Goal: Information Seeking & Learning: Learn about a topic

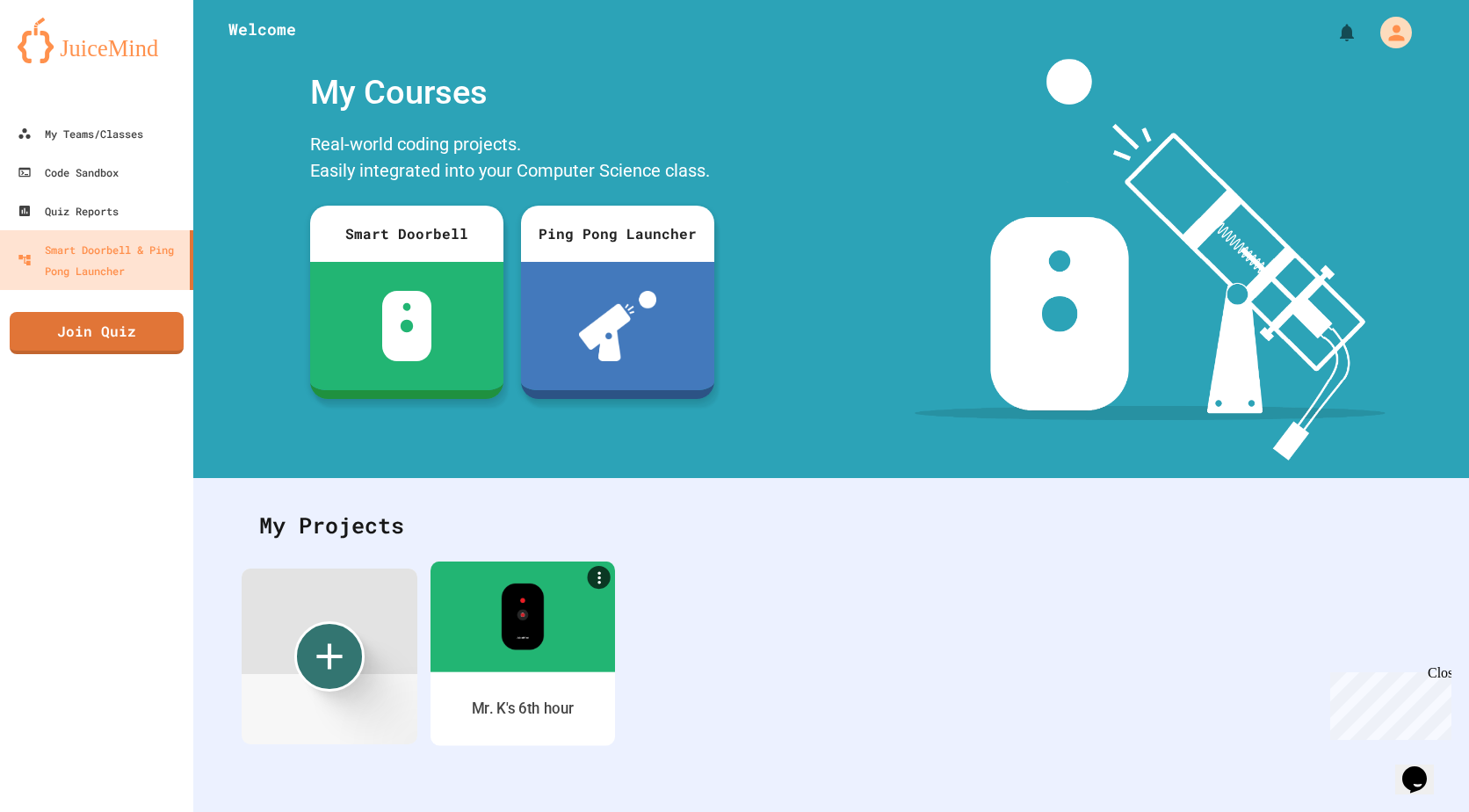
click at [484, 672] on link "Mr. K's 6th hour" at bounding box center [523, 653] width 185 height 185
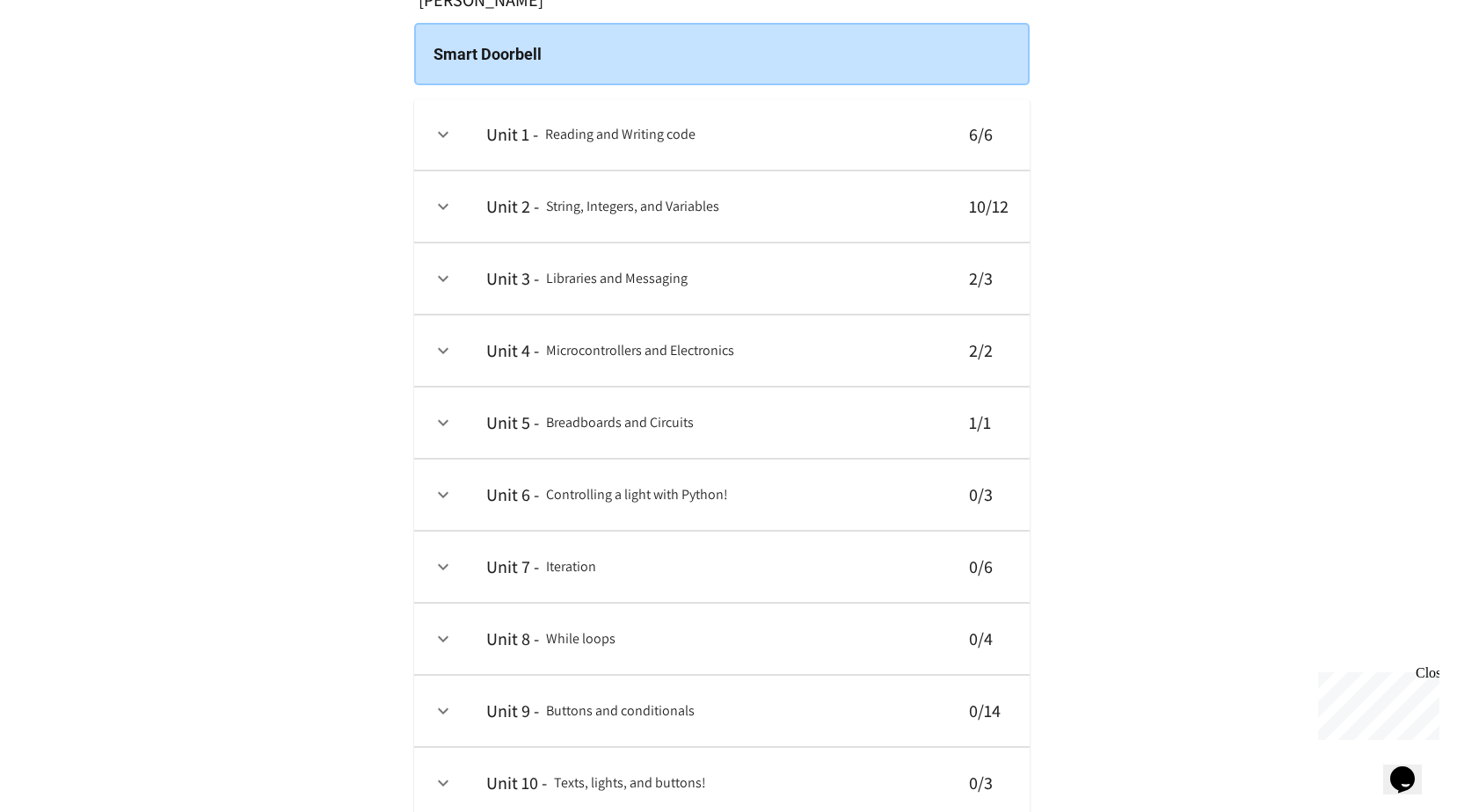
scroll to position [176, 0]
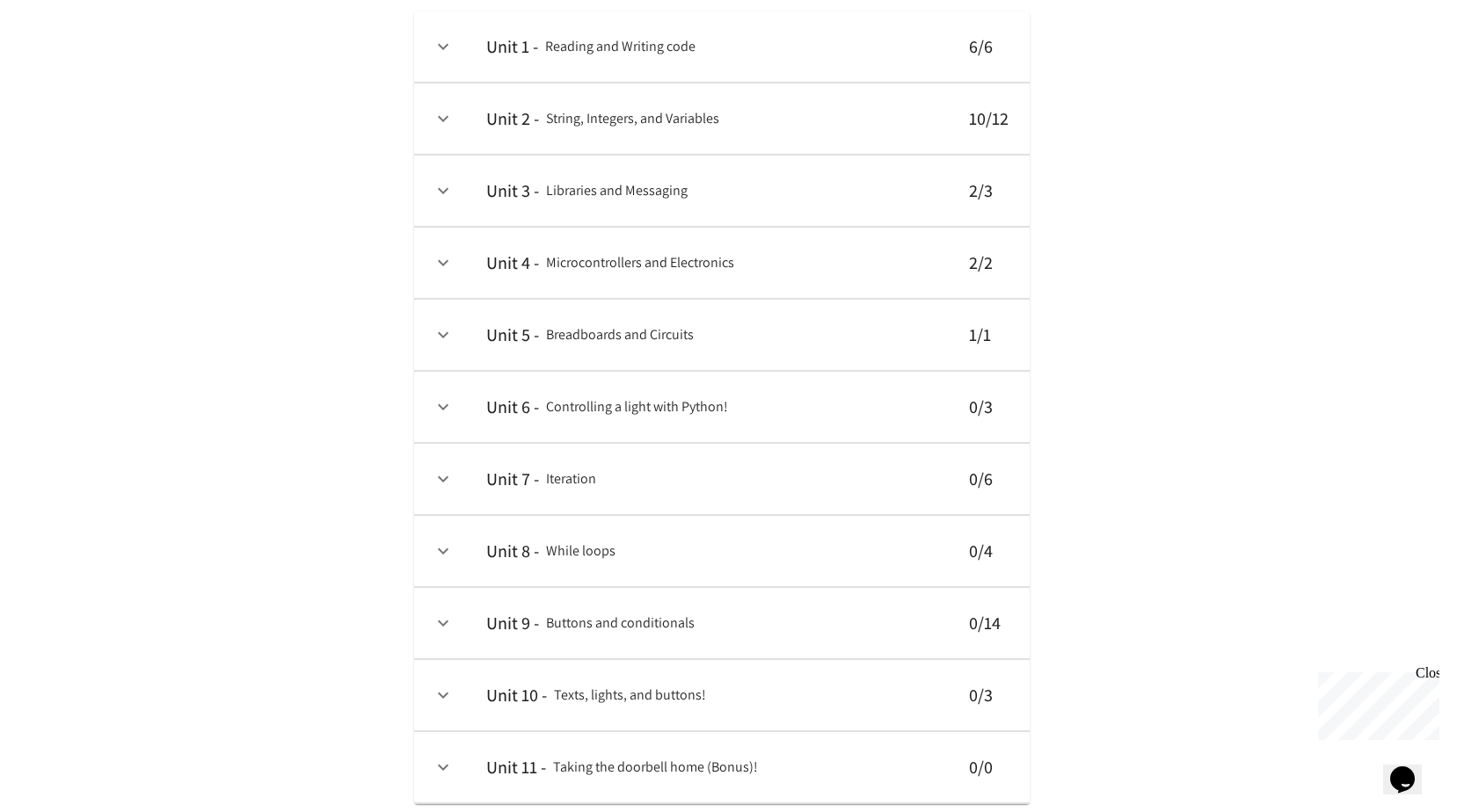
click at [432, 401] on icon "expand row" at bounding box center [442, 406] width 21 height 21
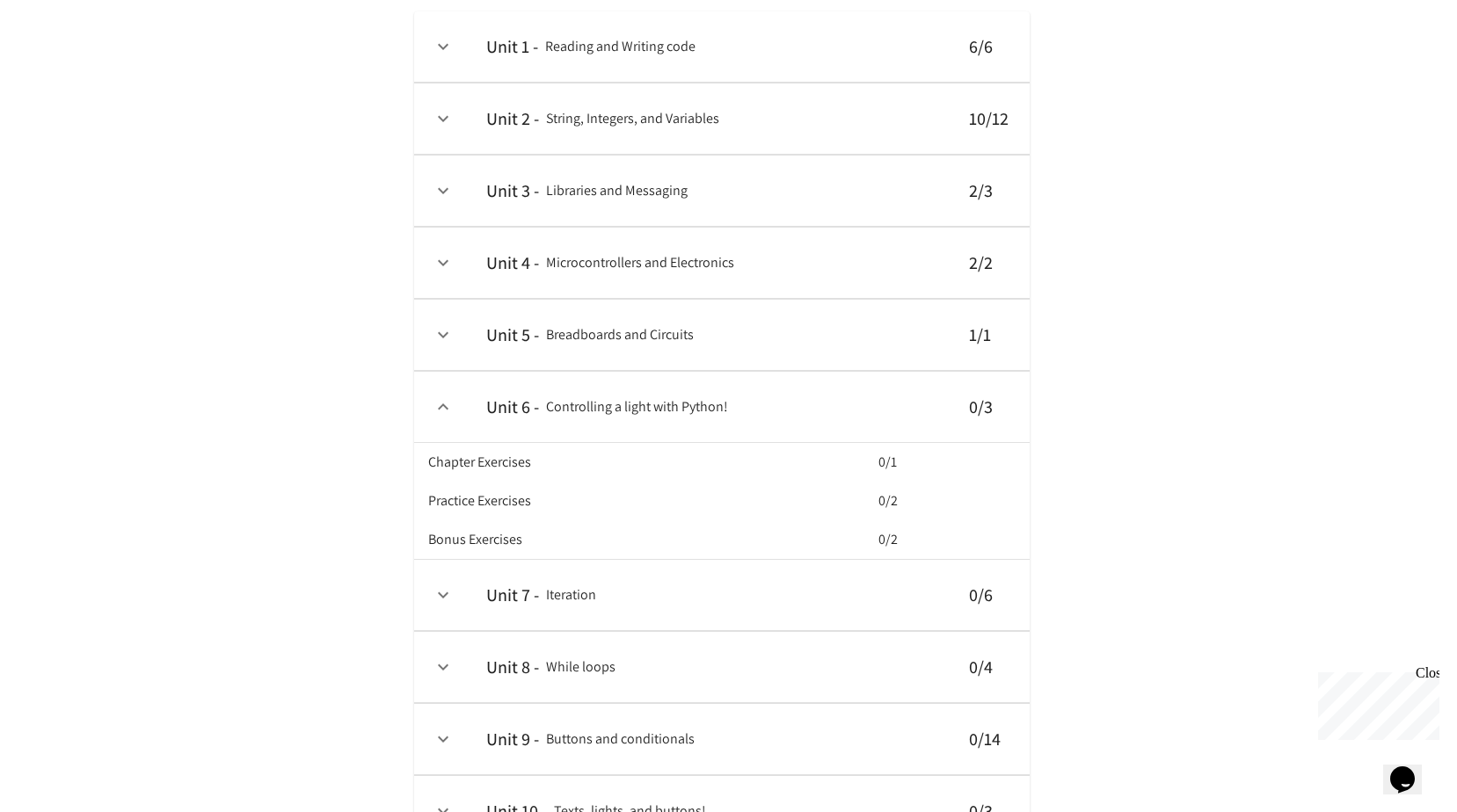
scroll to position [0, 0]
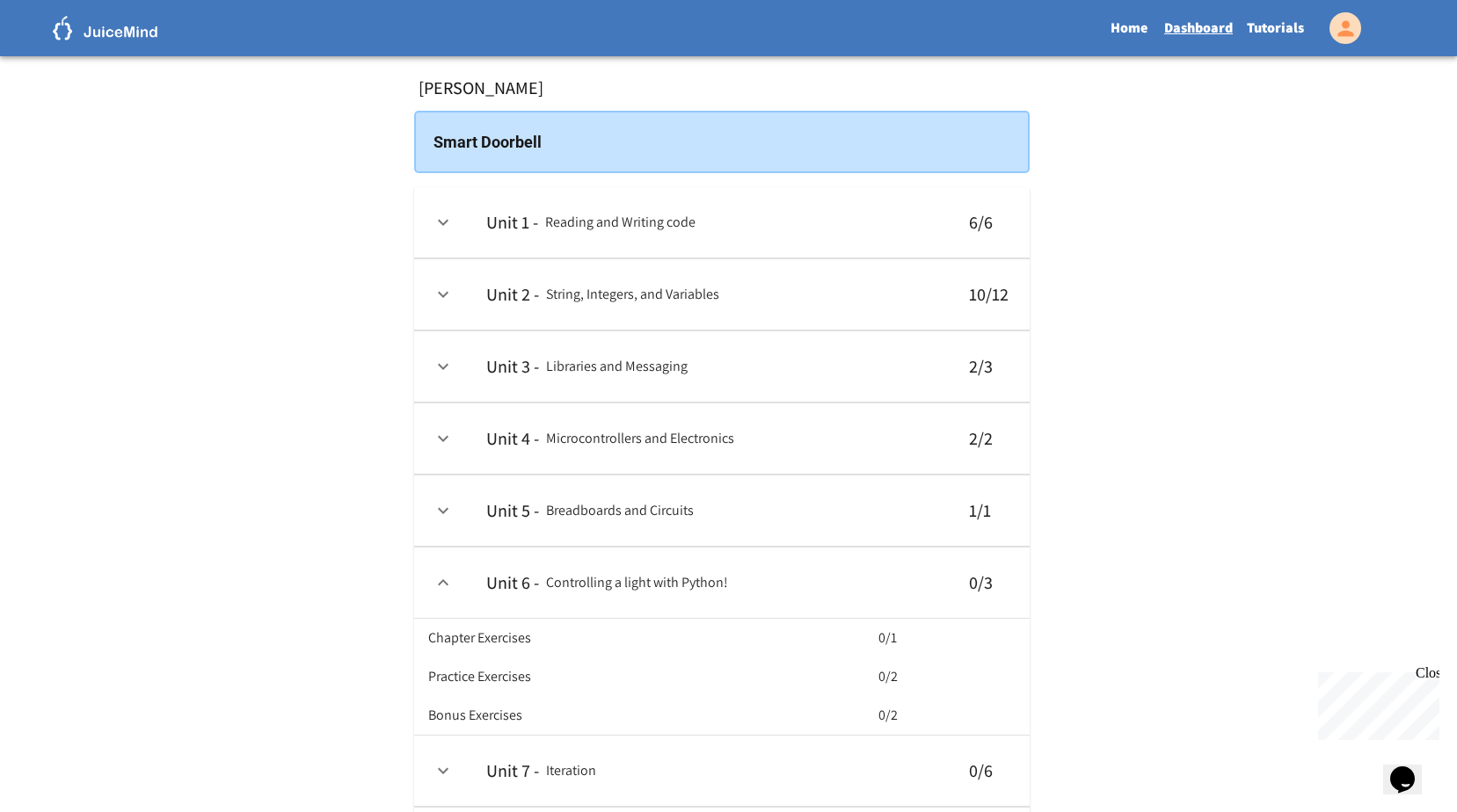
click at [1254, 33] on link "Tutorials" at bounding box center [1275, 28] width 72 height 41
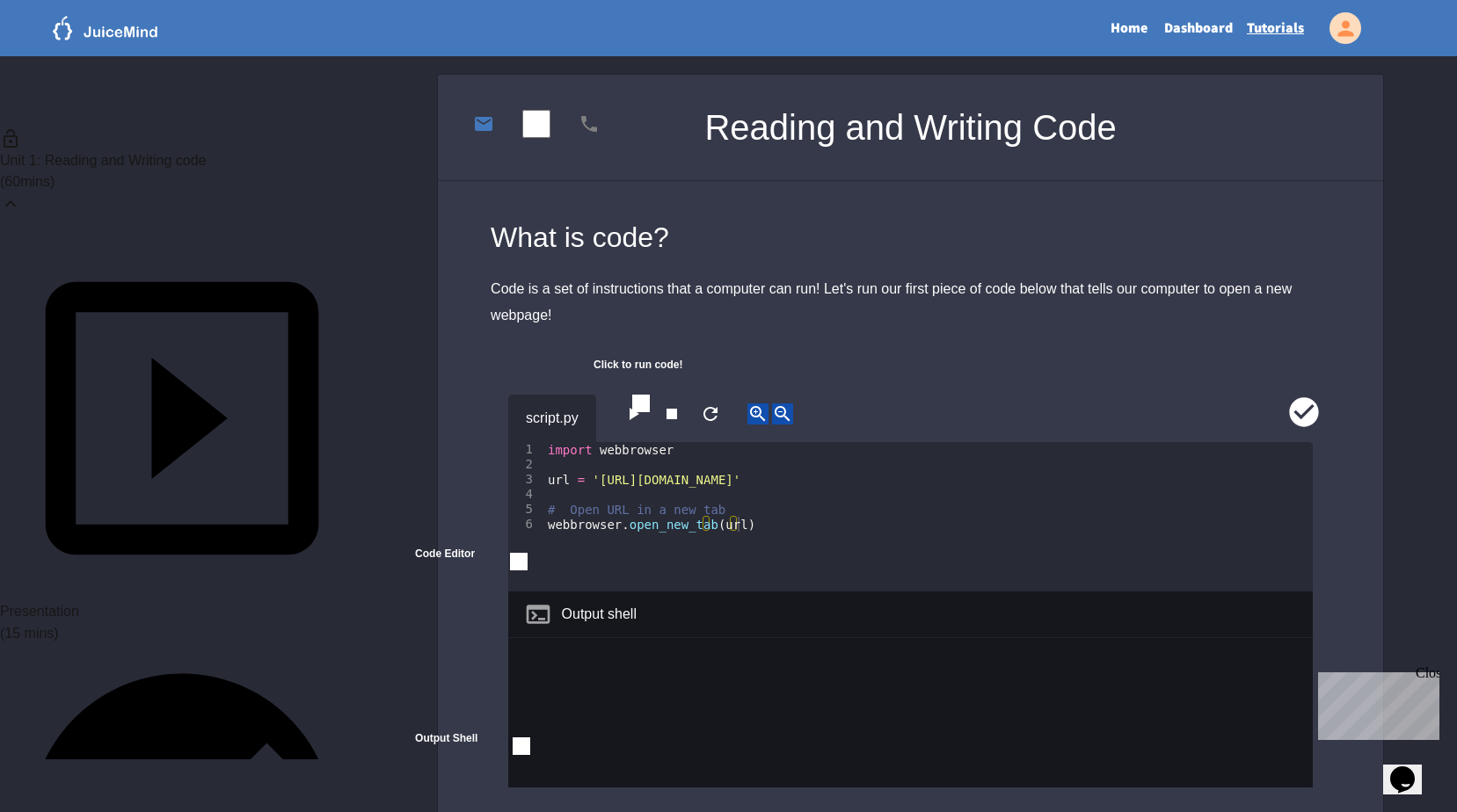
click at [21, 193] on icon at bounding box center [10, 203] width 21 height 21
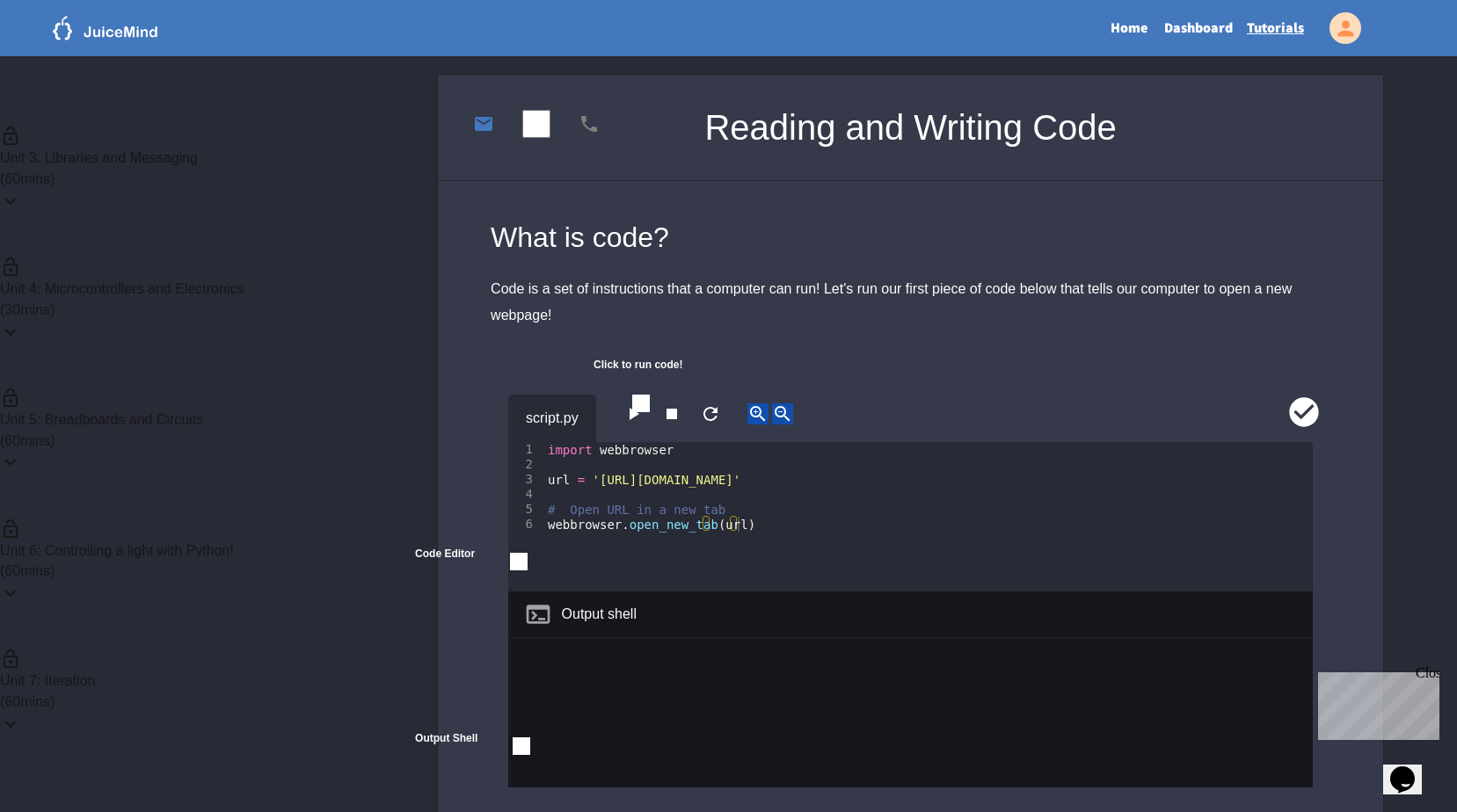
scroll to position [352, 0]
click at [274, 473] on p "( 60 mins)" at bounding box center [181, 483] width 364 height 21
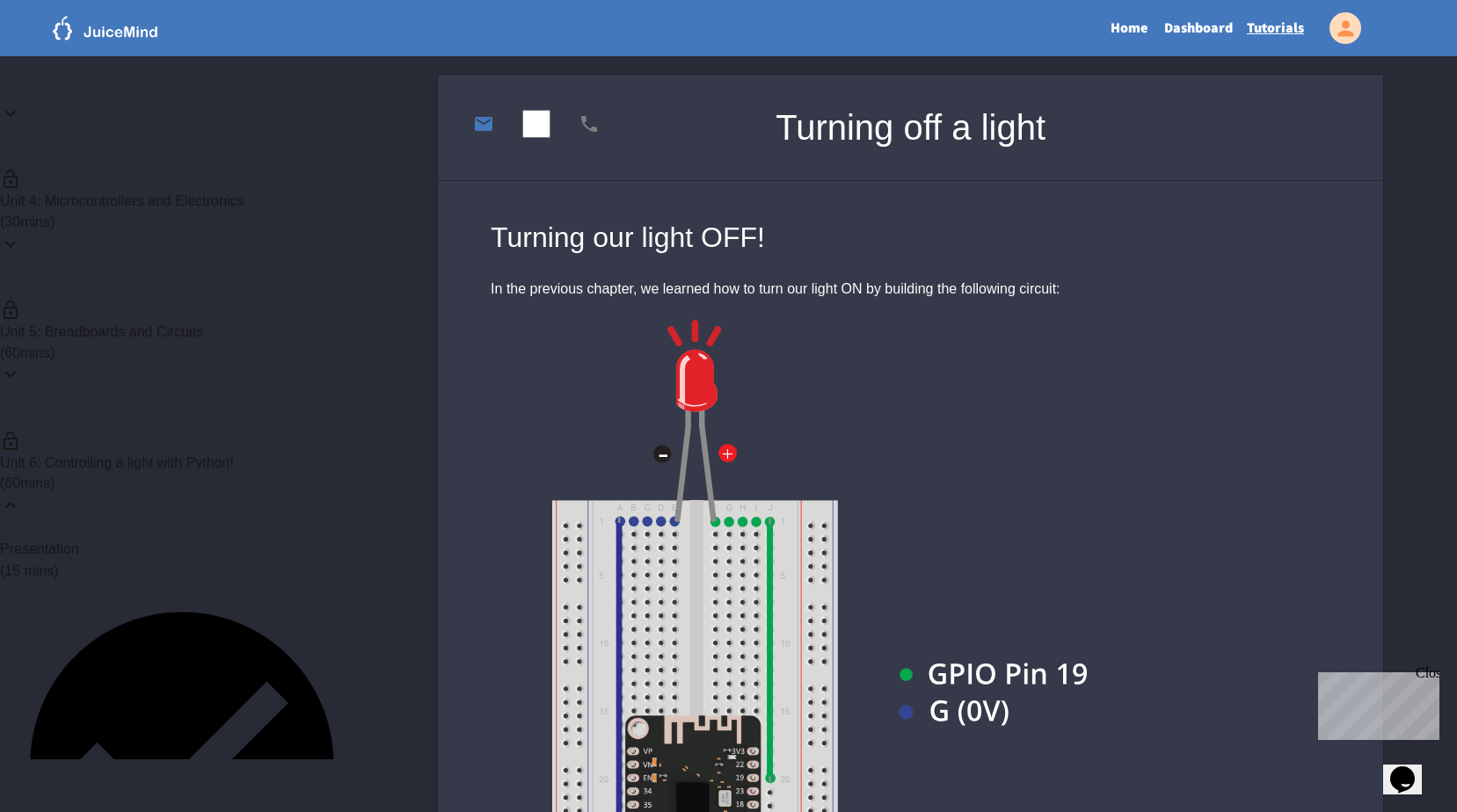
click at [694, 367] on img at bounding box center [695, 420] width 83 height 202
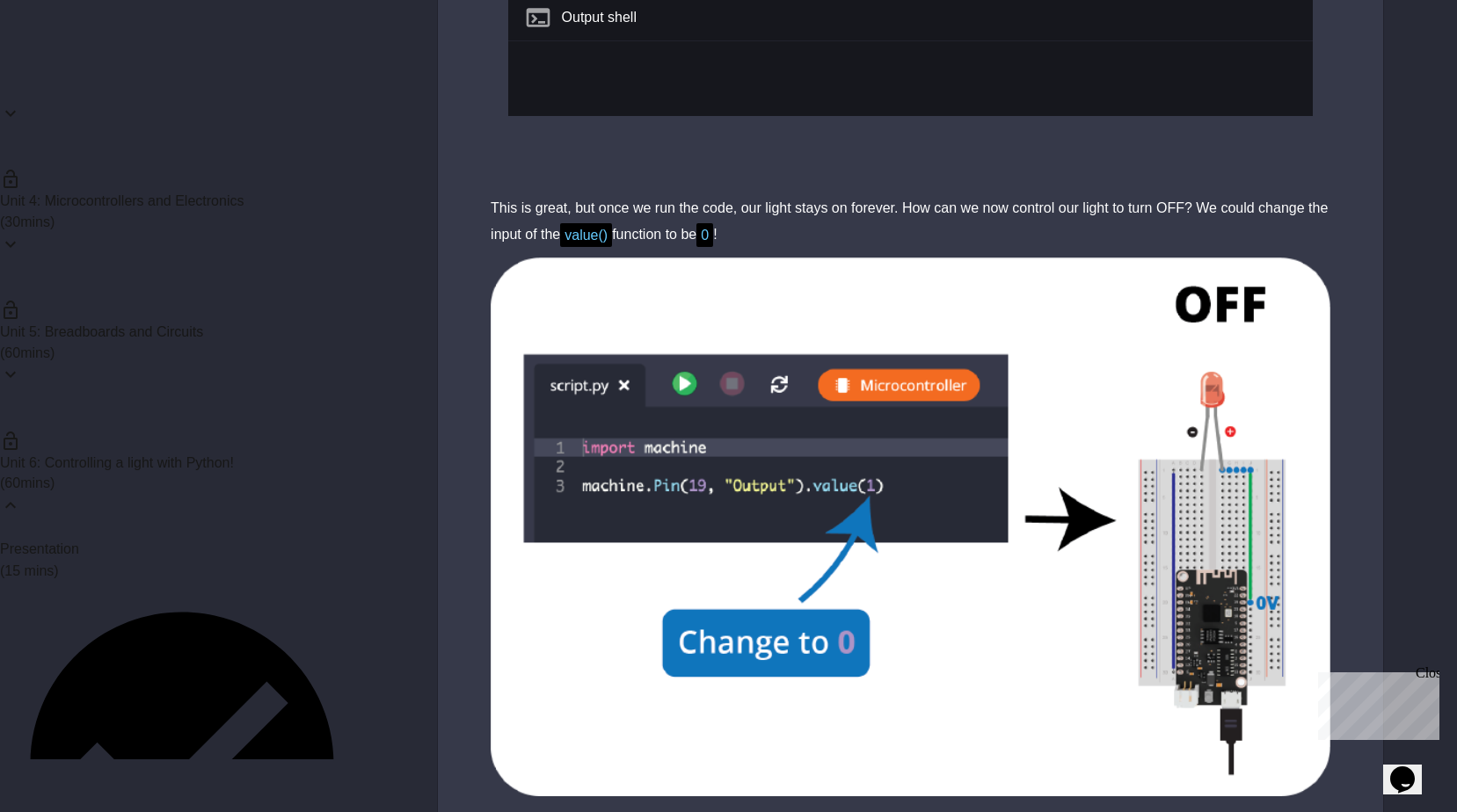
scroll to position [1845, 0]
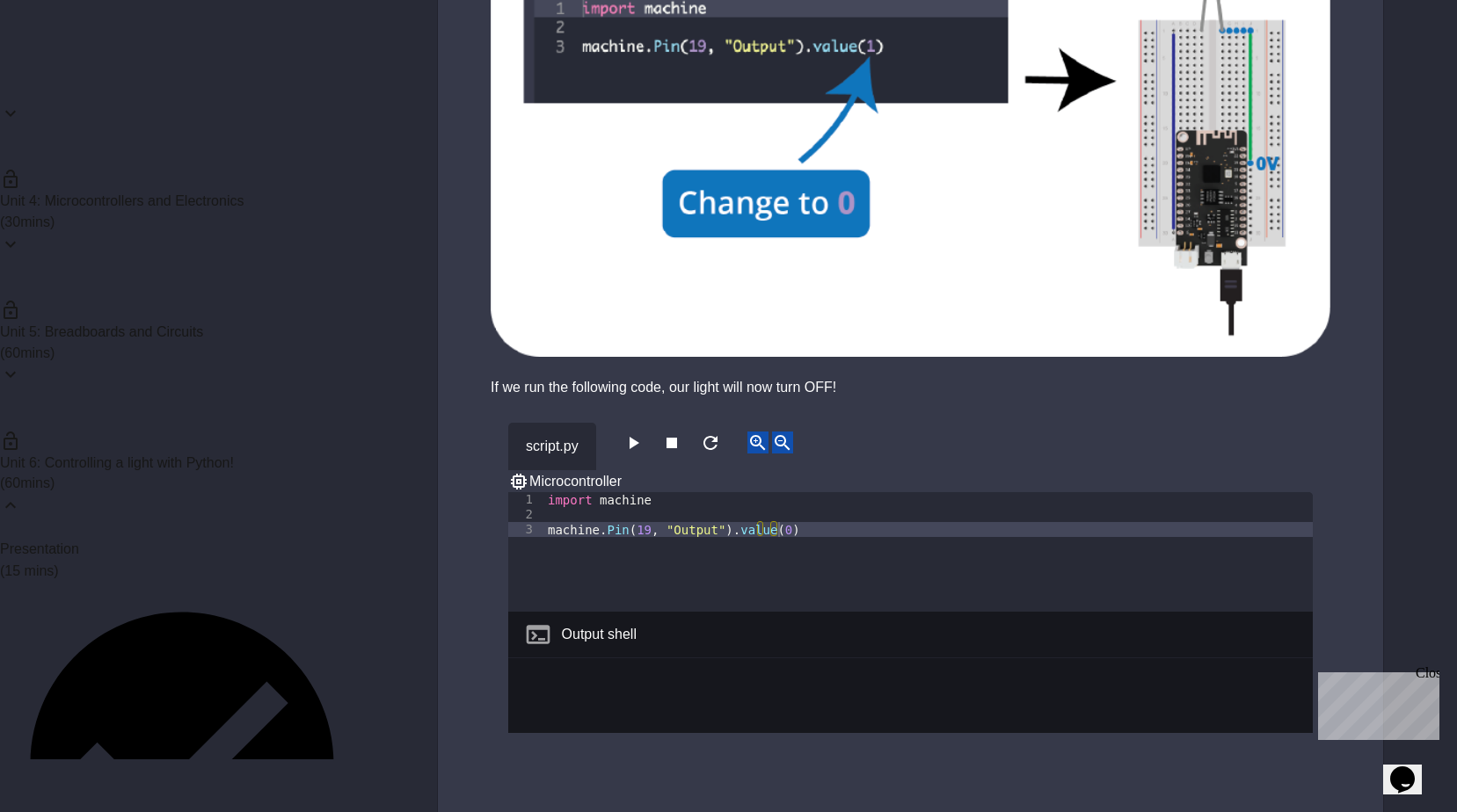
click at [638, 432] on icon "button" at bounding box center [633, 442] width 21 height 21
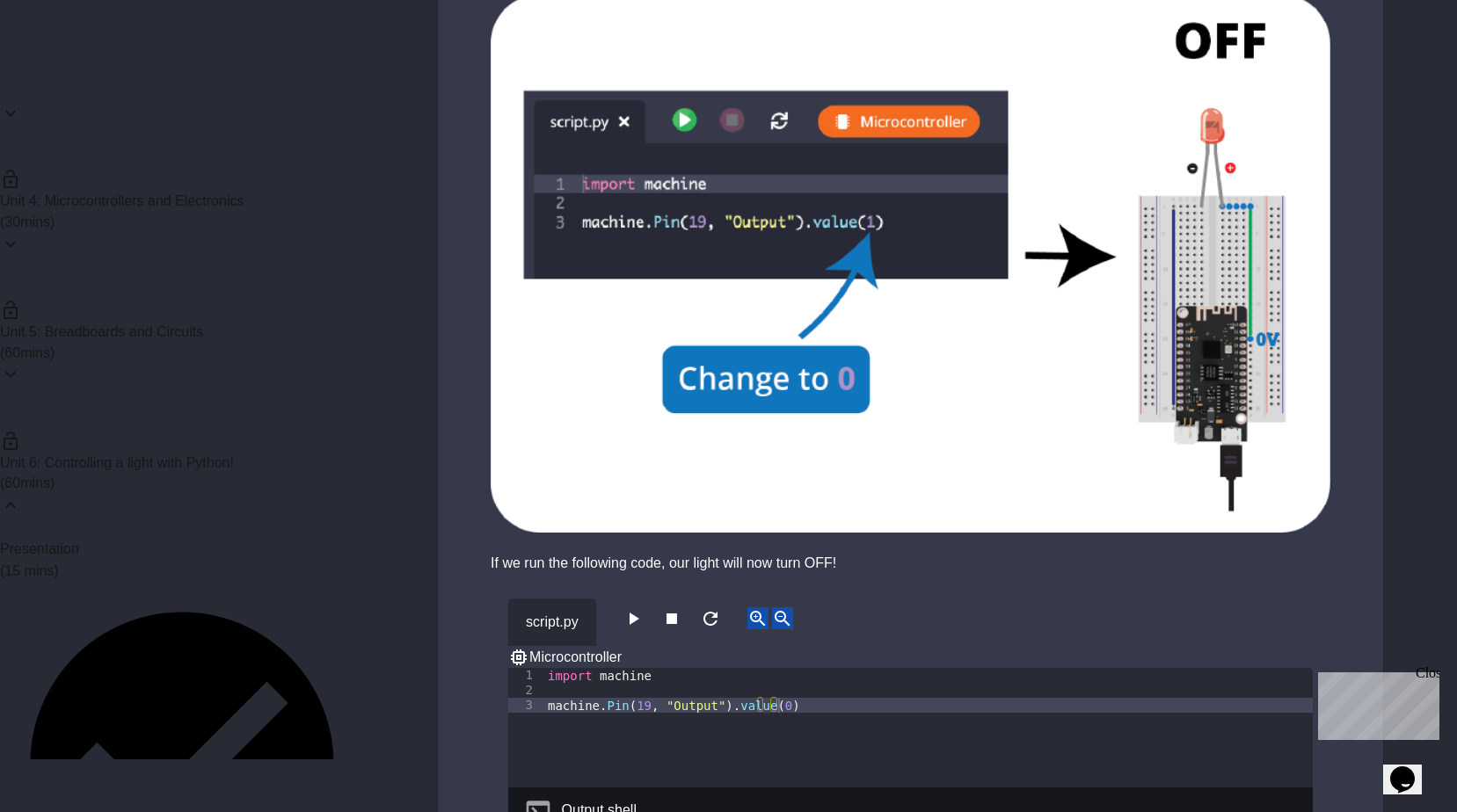
scroll to position [1758, 0]
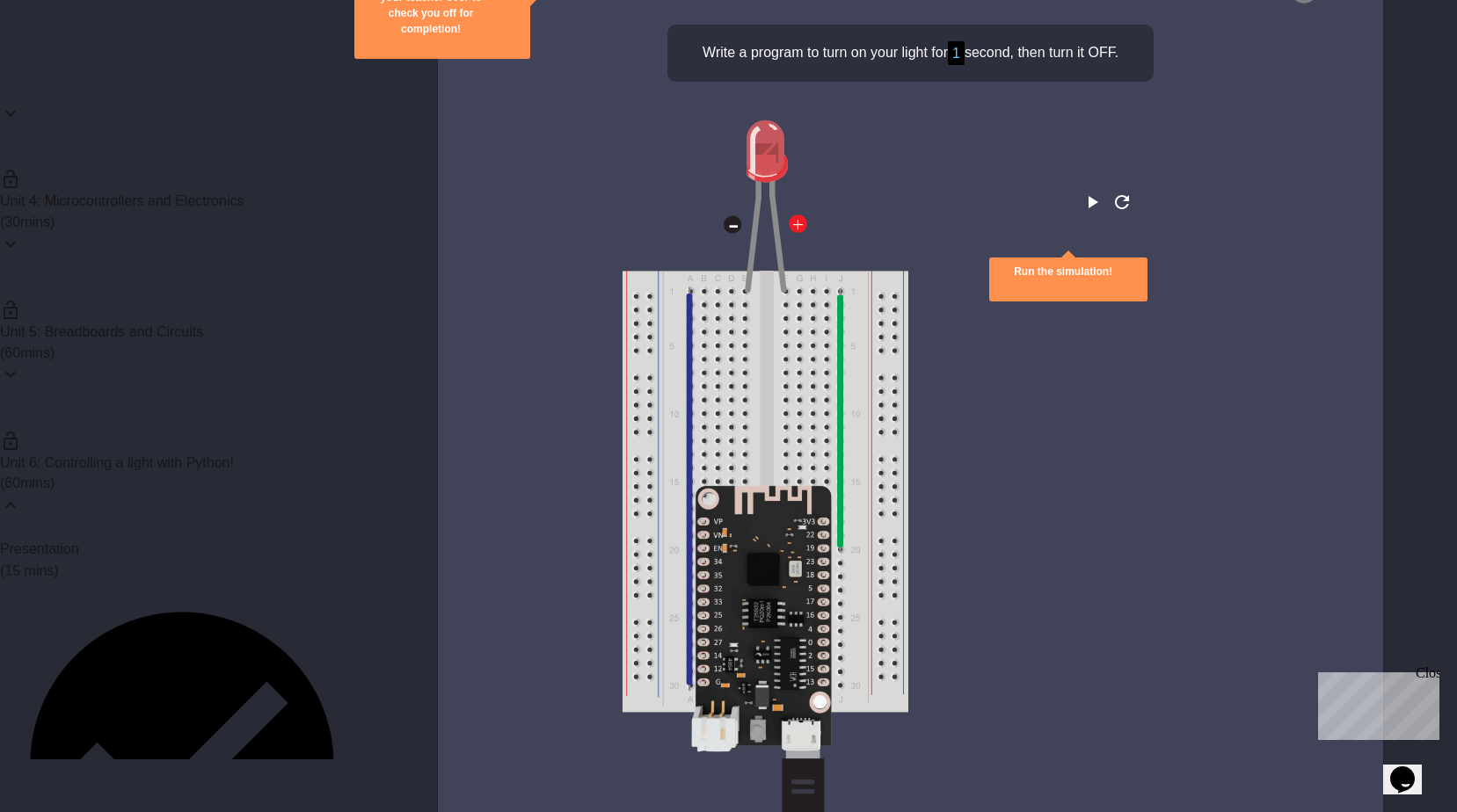
scroll to position [4658, 0]
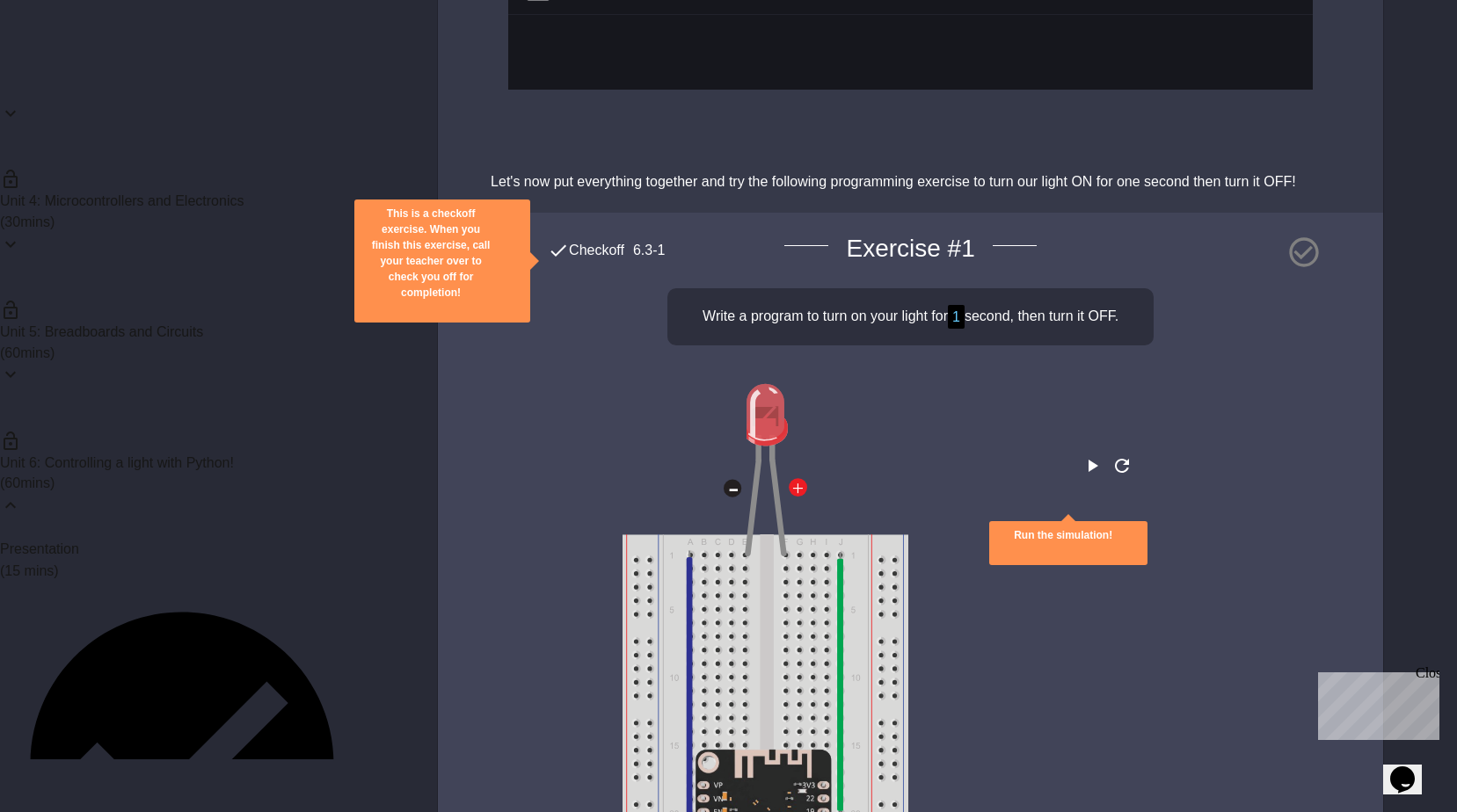
click at [448, 314] on icon "close" at bounding box center [442, 320] width 13 height 13
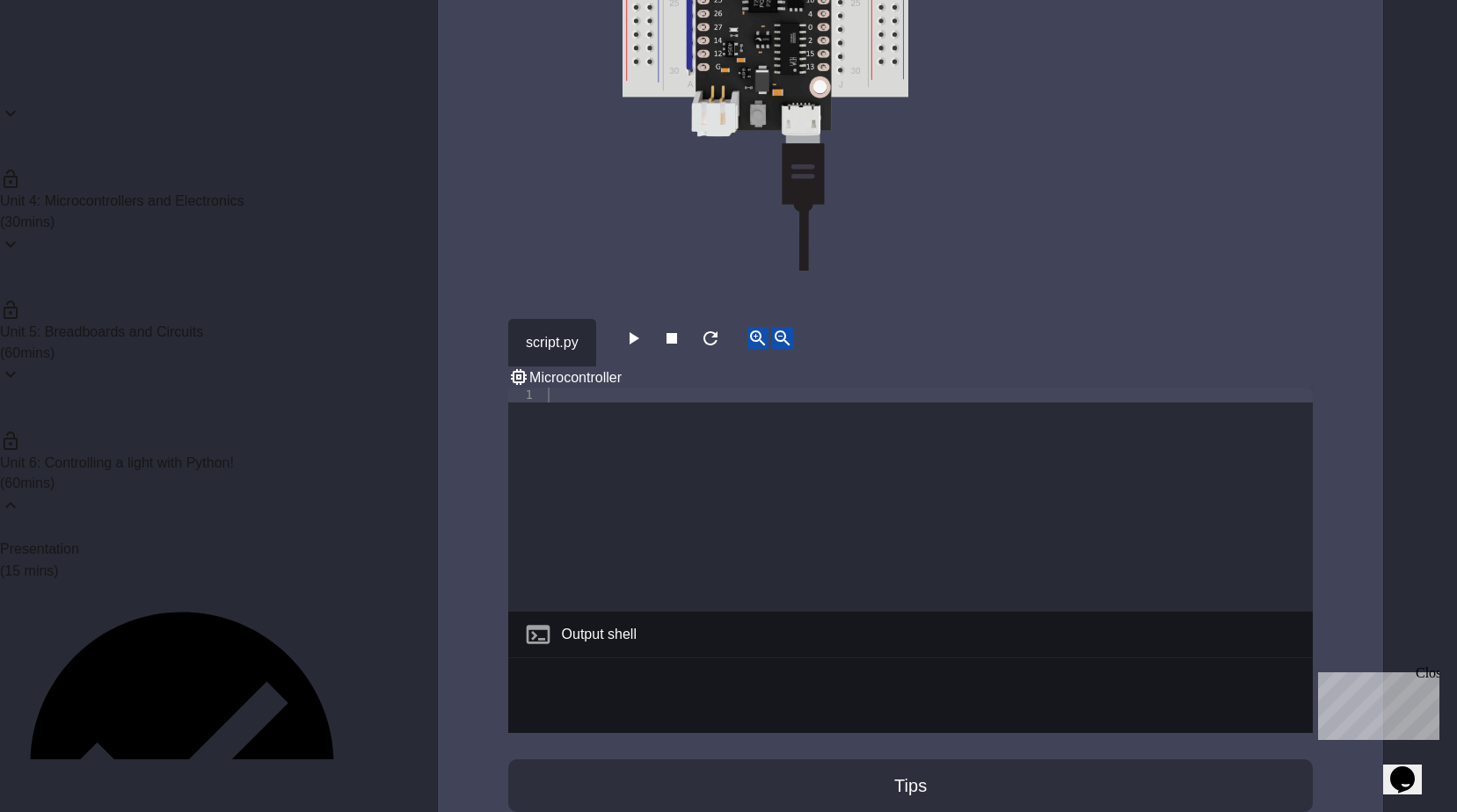
scroll to position [5712, 0]
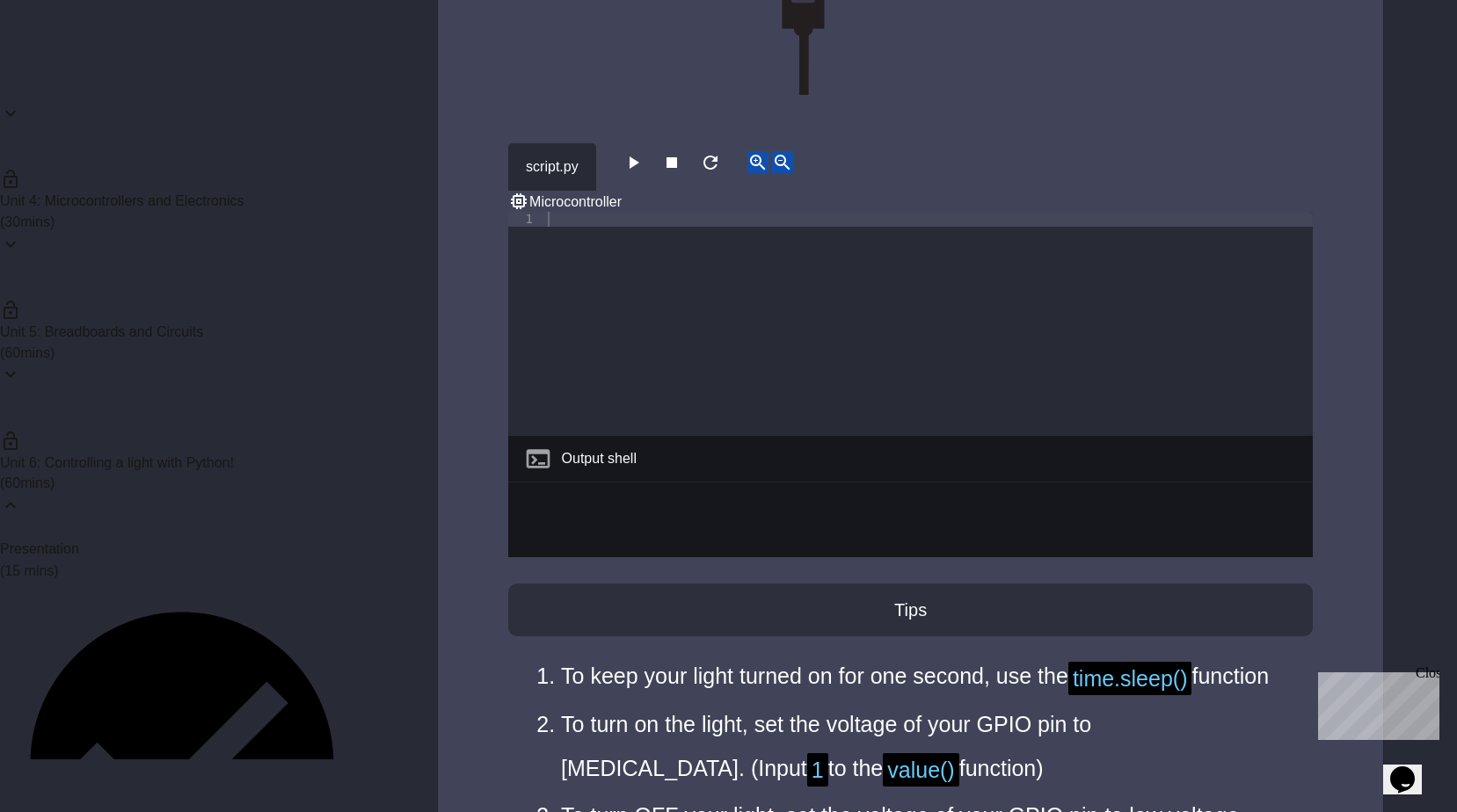
click at [793, 212] on div at bounding box center [928, 339] width 769 height 254
type textarea "**********"
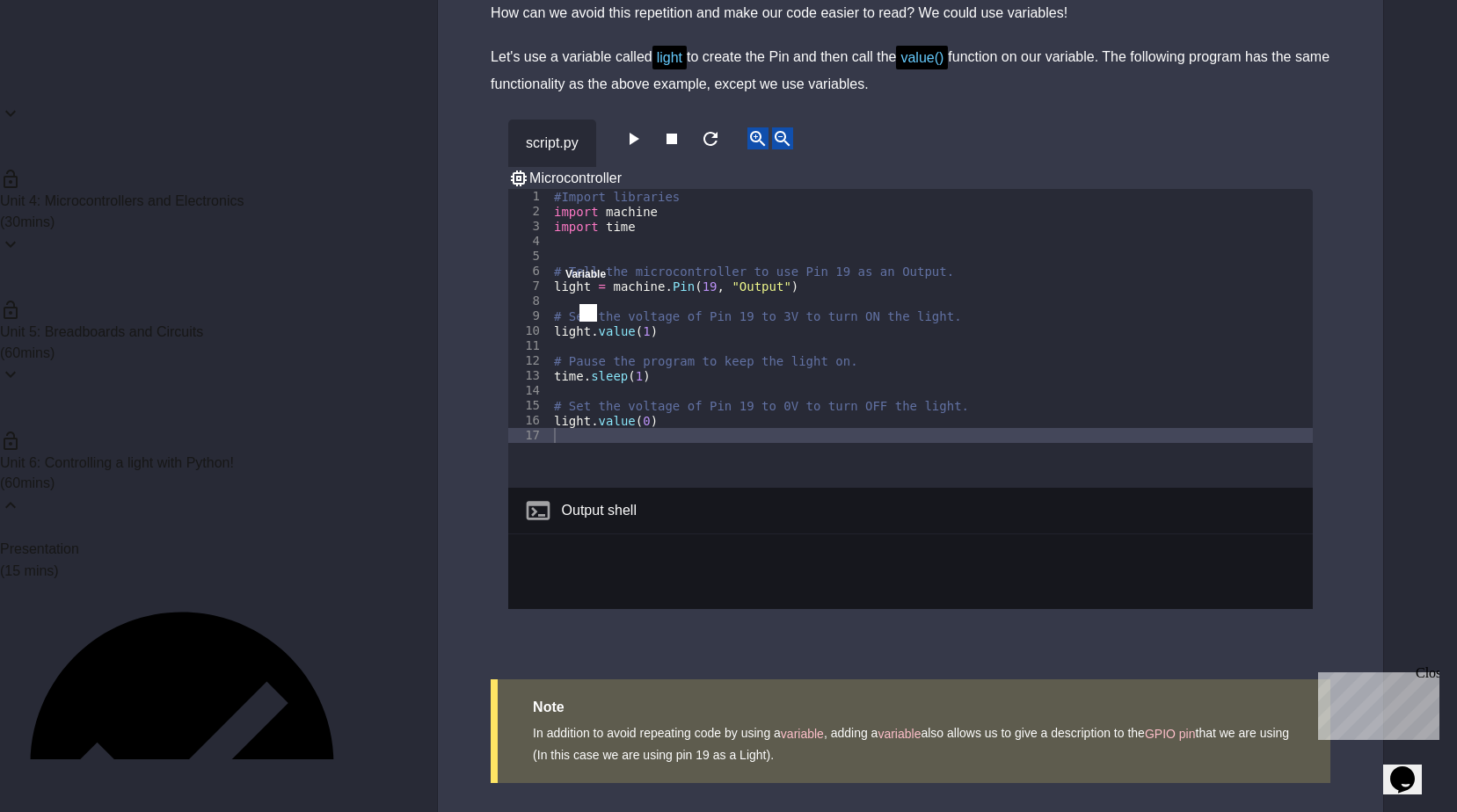
scroll to position [7131, 0]
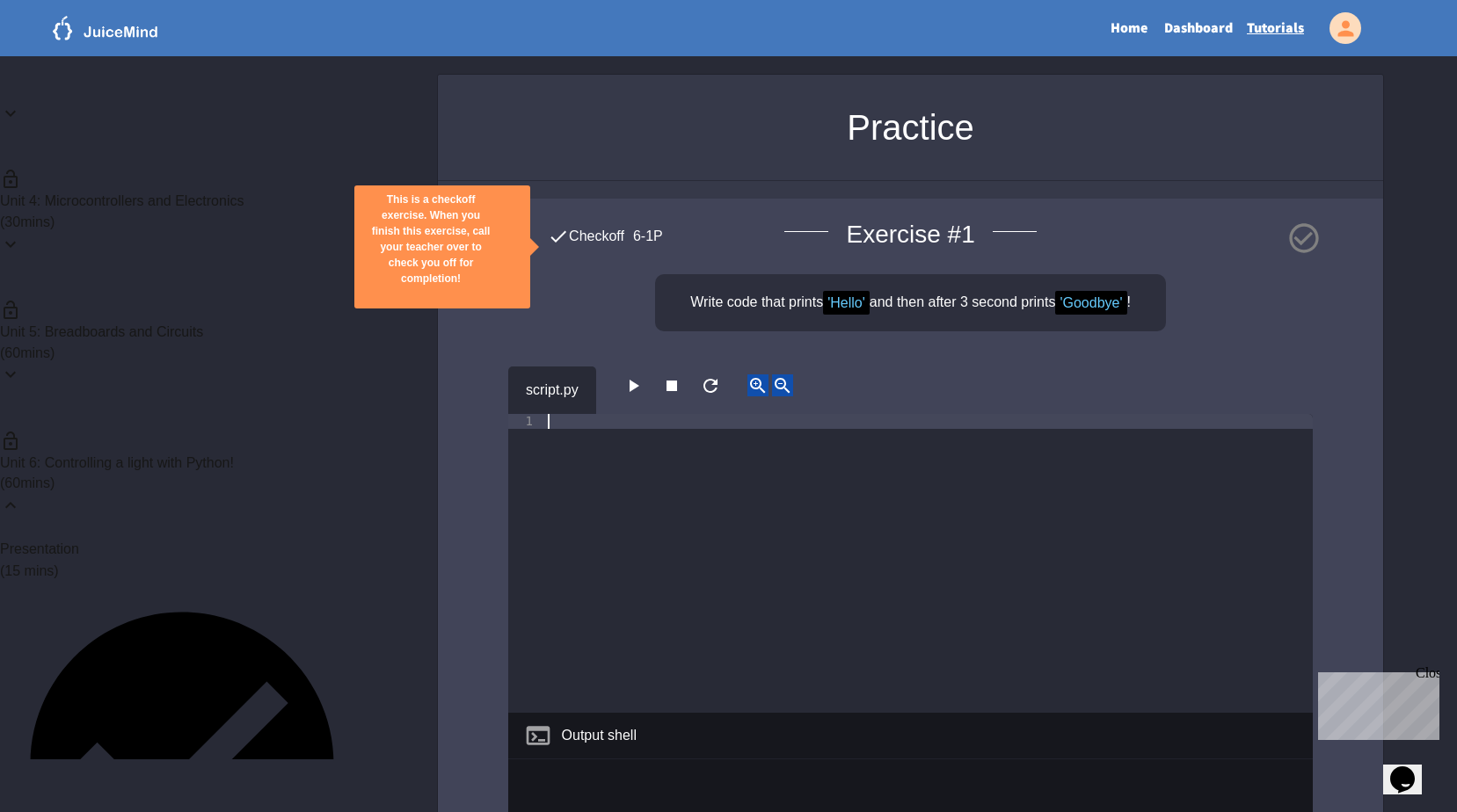
click at [624, 469] on div at bounding box center [928, 578] width 769 height 329
type textarea "**********"
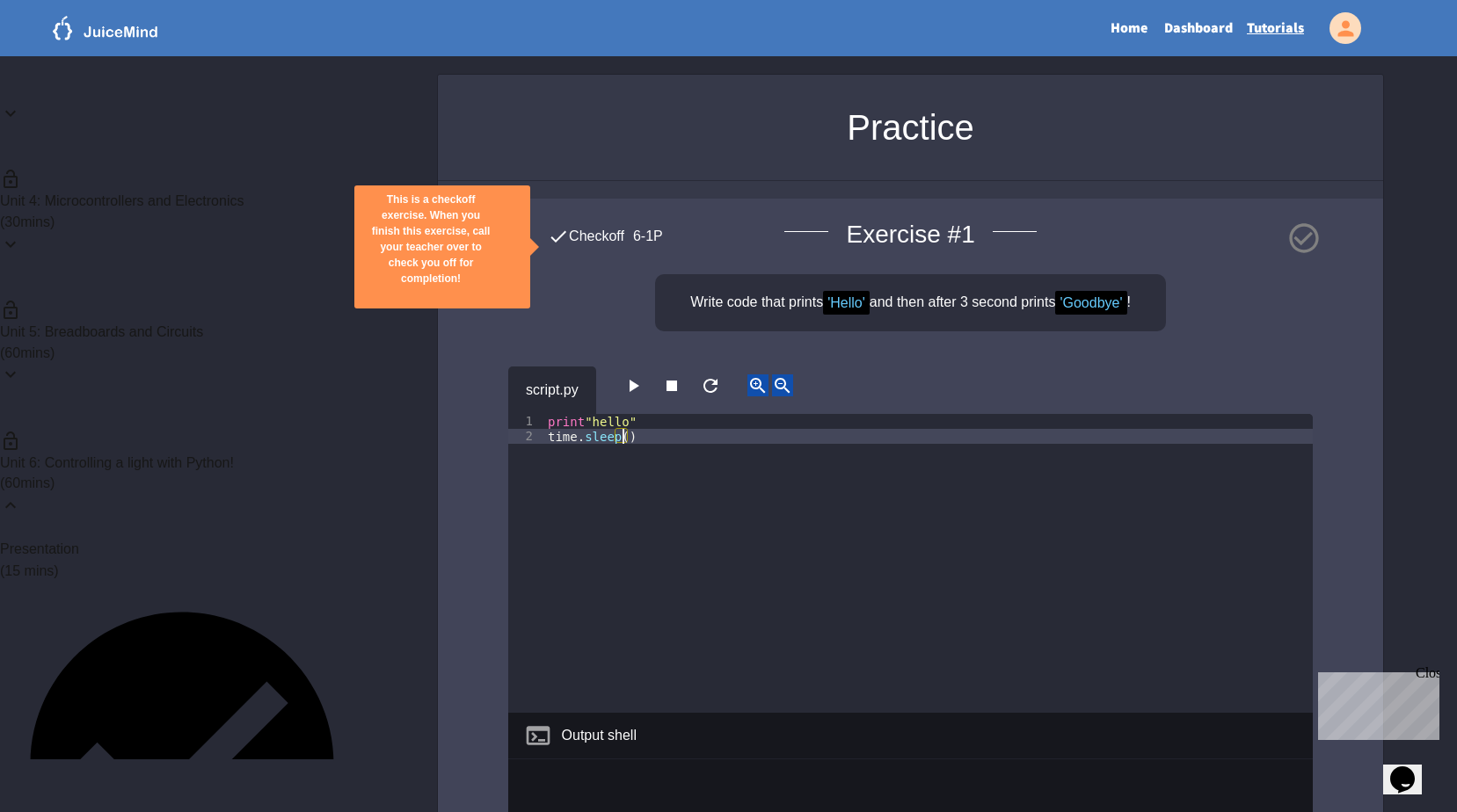
scroll to position [0, 5]
type textarea "**********"
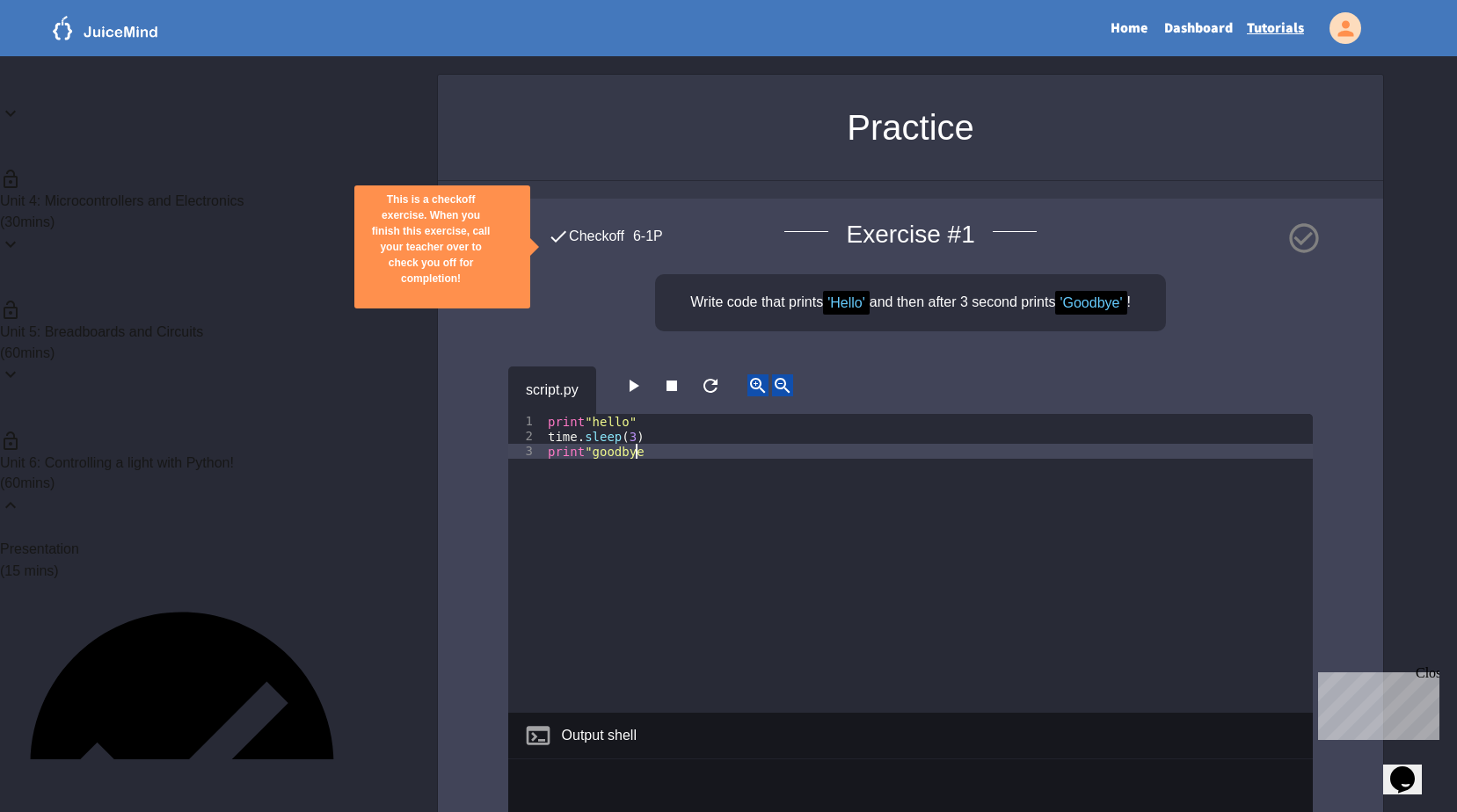
scroll to position [0, 6]
click at [625, 396] on button "button" at bounding box center [633, 385] width 21 height 22
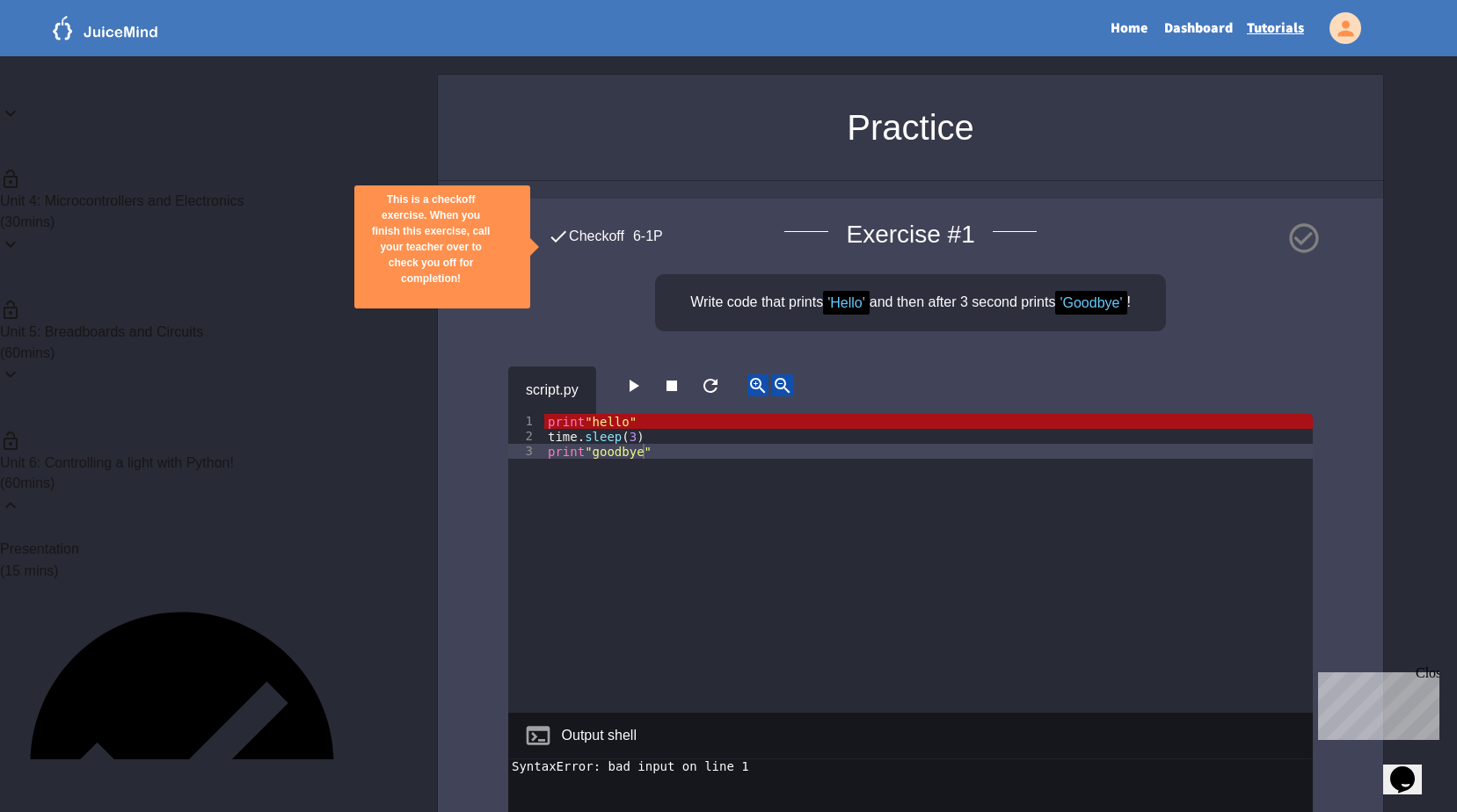
click at [630, 394] on icon "button" at bounding box center [633, 385] width 21 height 21
click at [596, 418] on div "print "hello" time . sleep ( 3 ) print "goodbye"" at bounding box center [928, 578] width 769 height 329
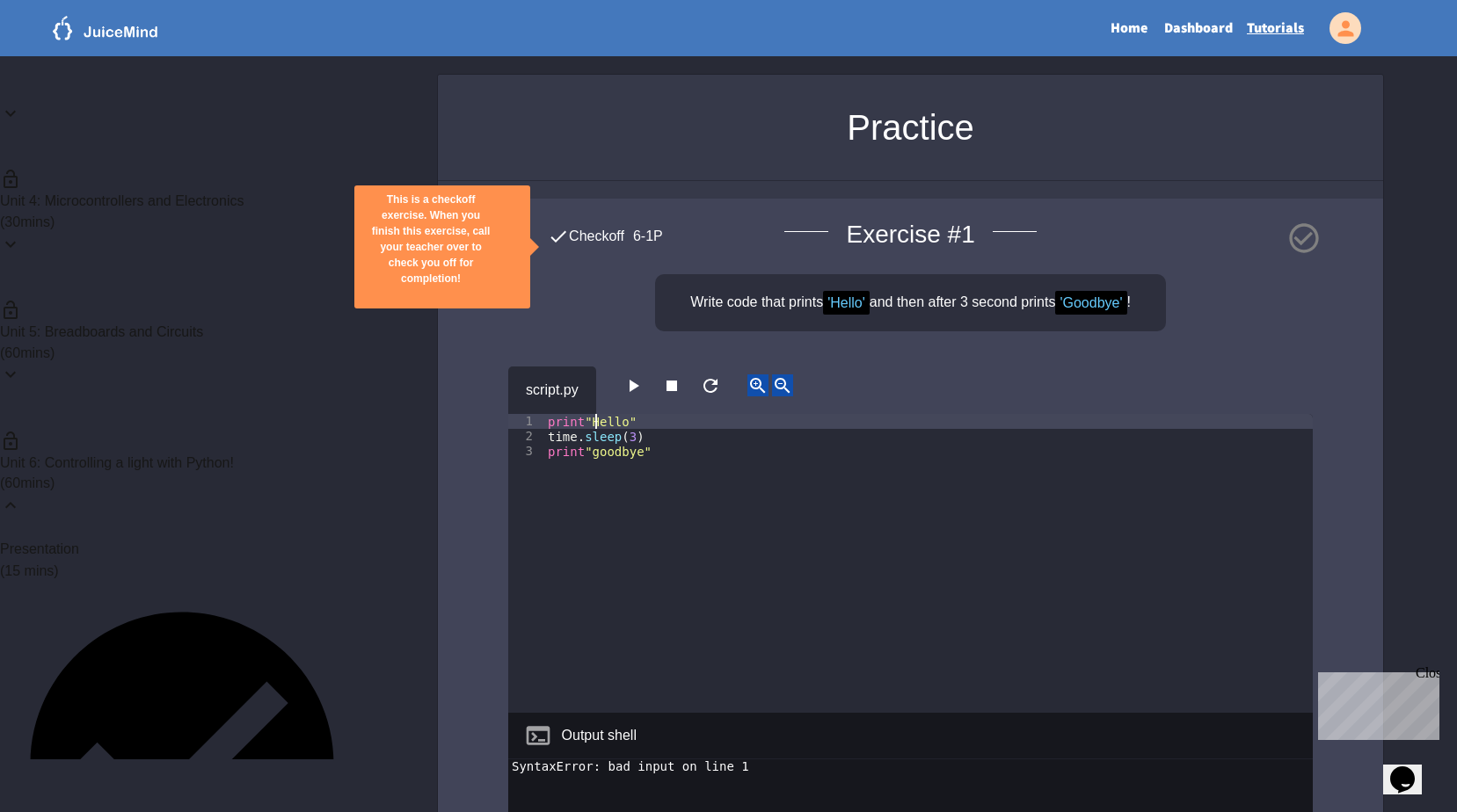
scroll to position [0, 4]
click at [595, 450] on div "print "Hello" time . sleep ( 3 ) print "goodbye"" at bounding box center [928, 578] width 769 height 329
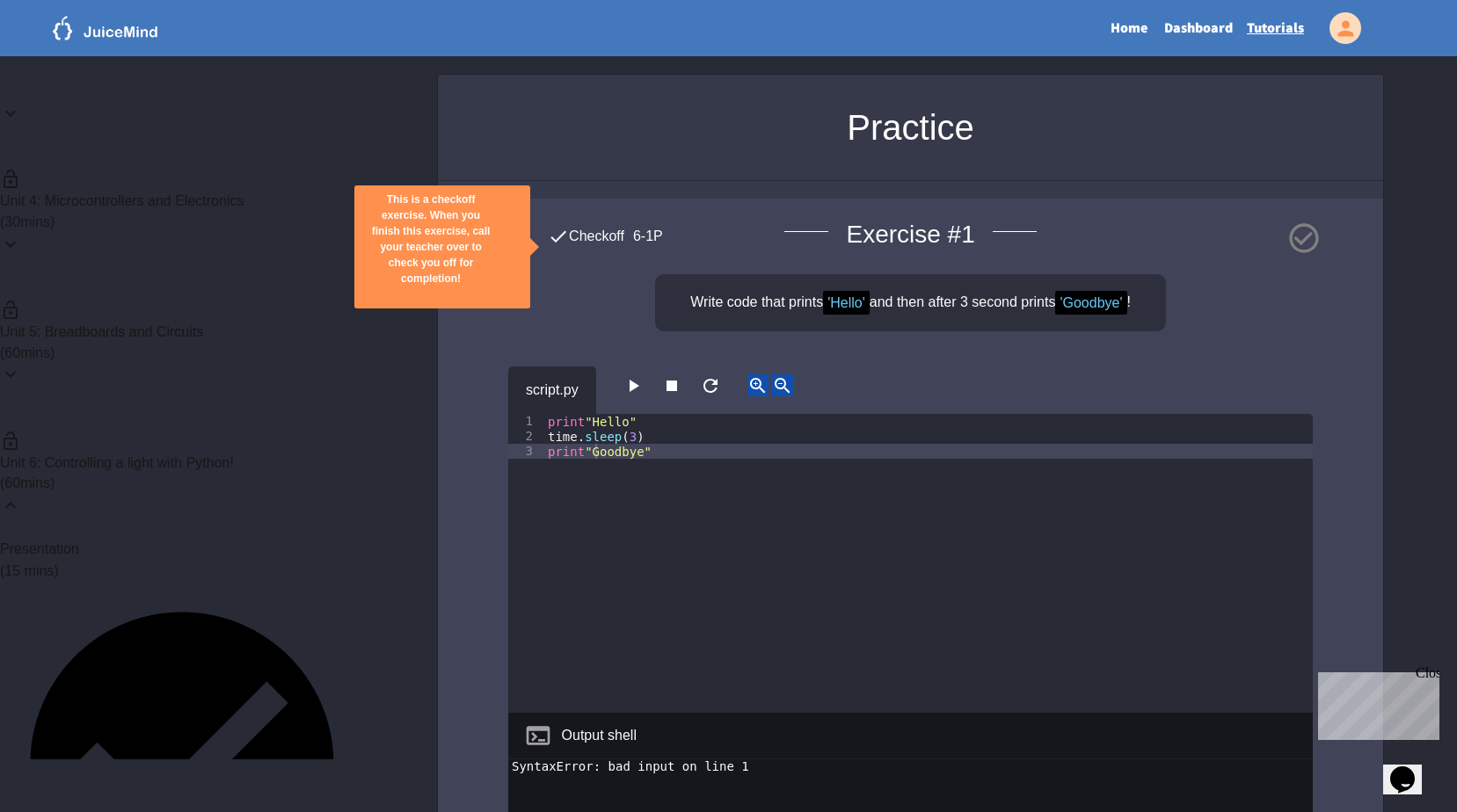
click at [630, 383] on button "button" at bounding box center [633, 385] width 21 height 22
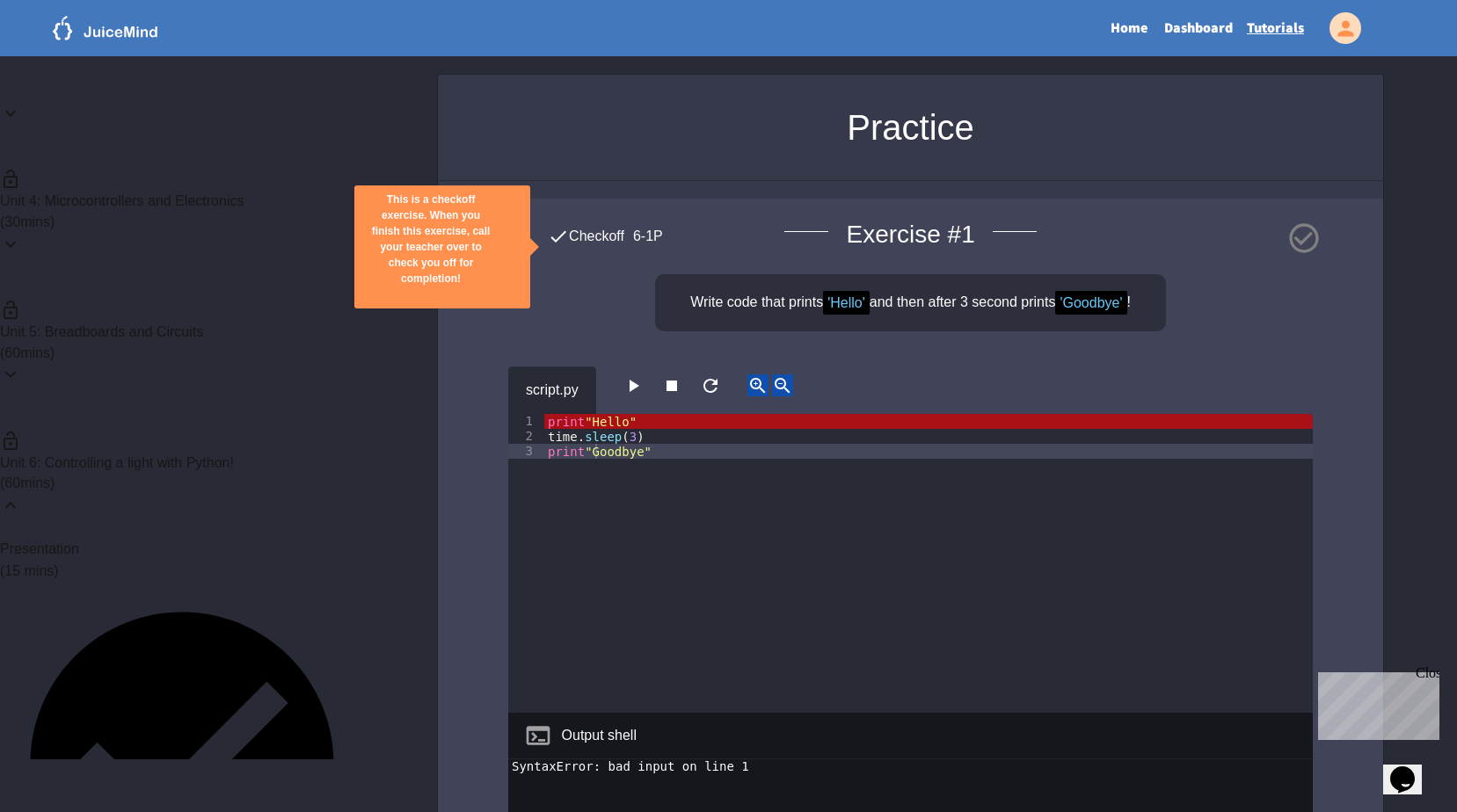
click at [630, 383] on icon "button" at bounding box center [633, 385] width 21 height 21
click at [431, 295] on icon "close" at bounding box center [431, 295] width 0 height 0
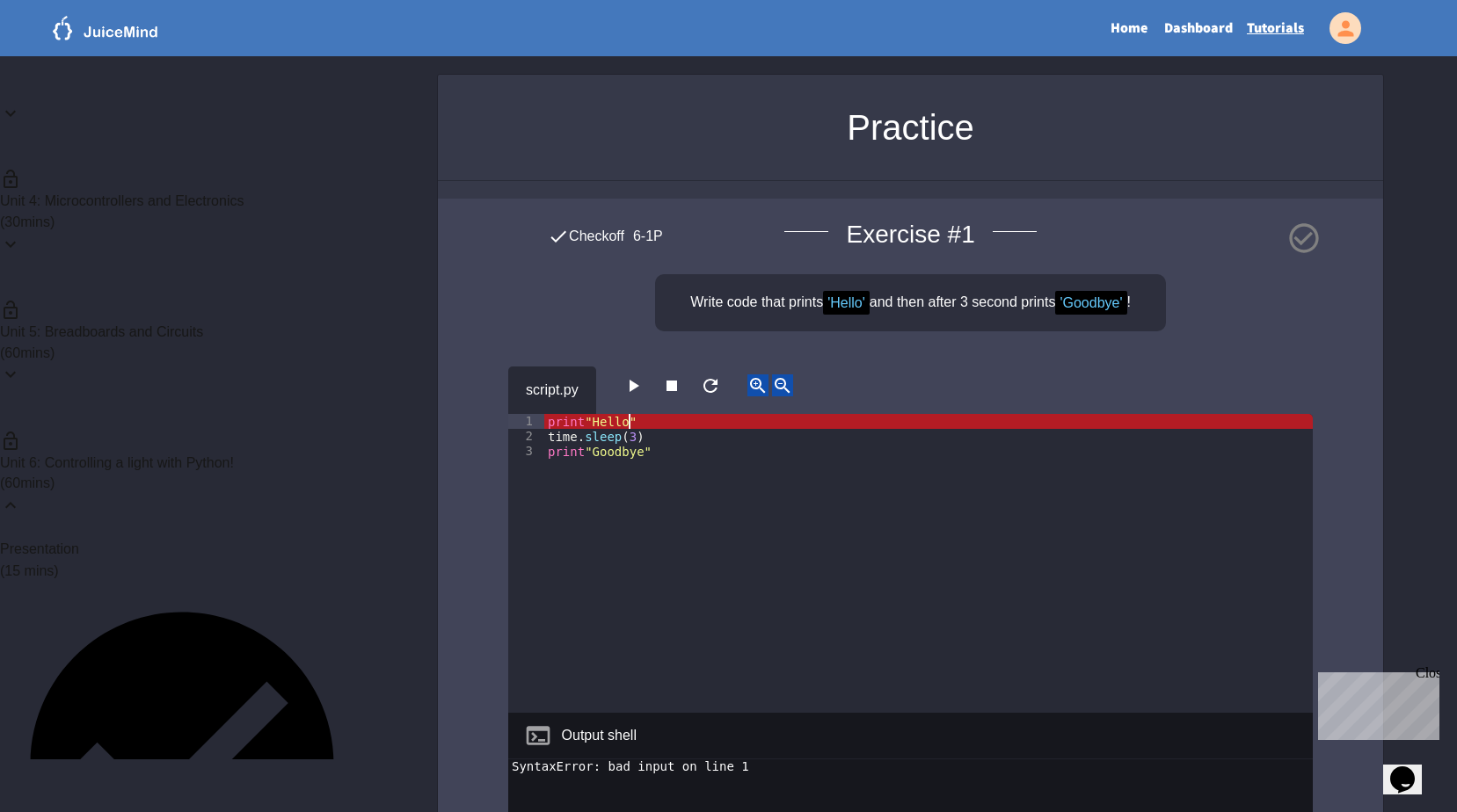
click at [632, 426] on div "print "Hello" time . sleep ( 3 ) print "Goodbye"" at bounding box center [928, 578] width 769 height 329
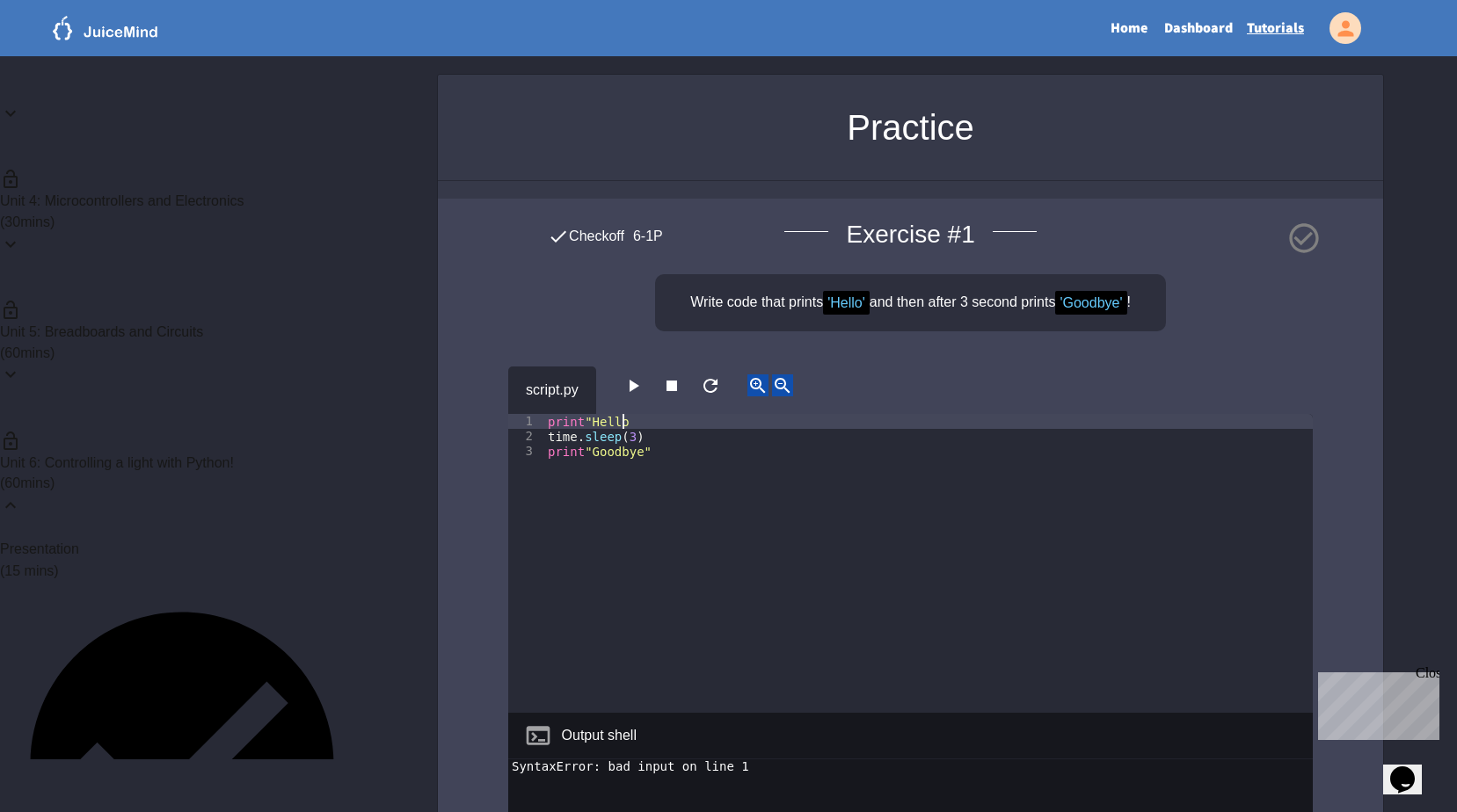
scroll to position [0, 5]
click at [588, 422] on div "print "Hello' time . sleep ( 3 ) print "Goodbye"" at bounding box center [928, 578] width 769 height 329
type textarea "**********"
click at [639, 385] on icon "button" at bounding box center [634, 386] width 10 height 13
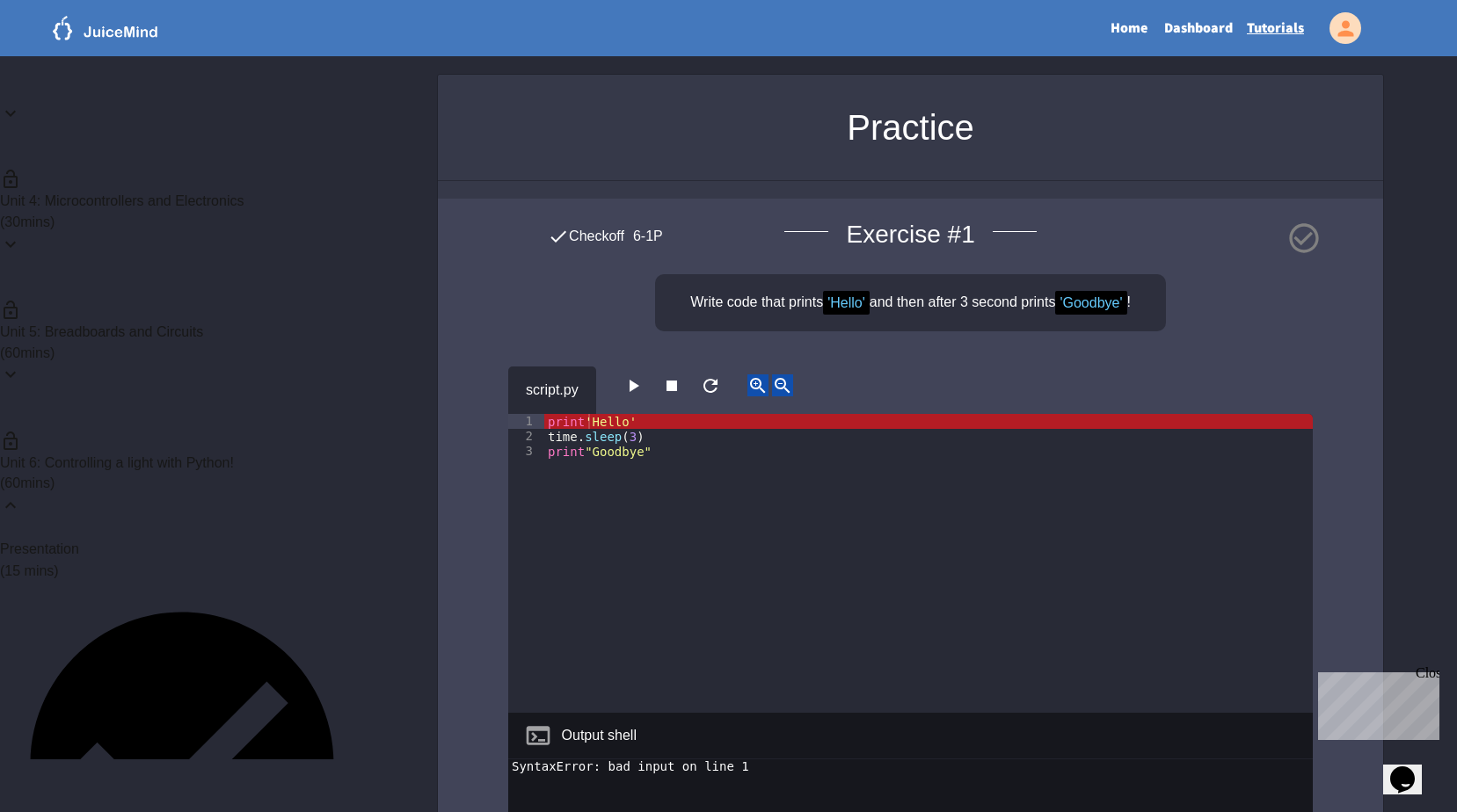
click at [639, 385] on icon "button" at bounding box center [634, 386] width 10 height 13
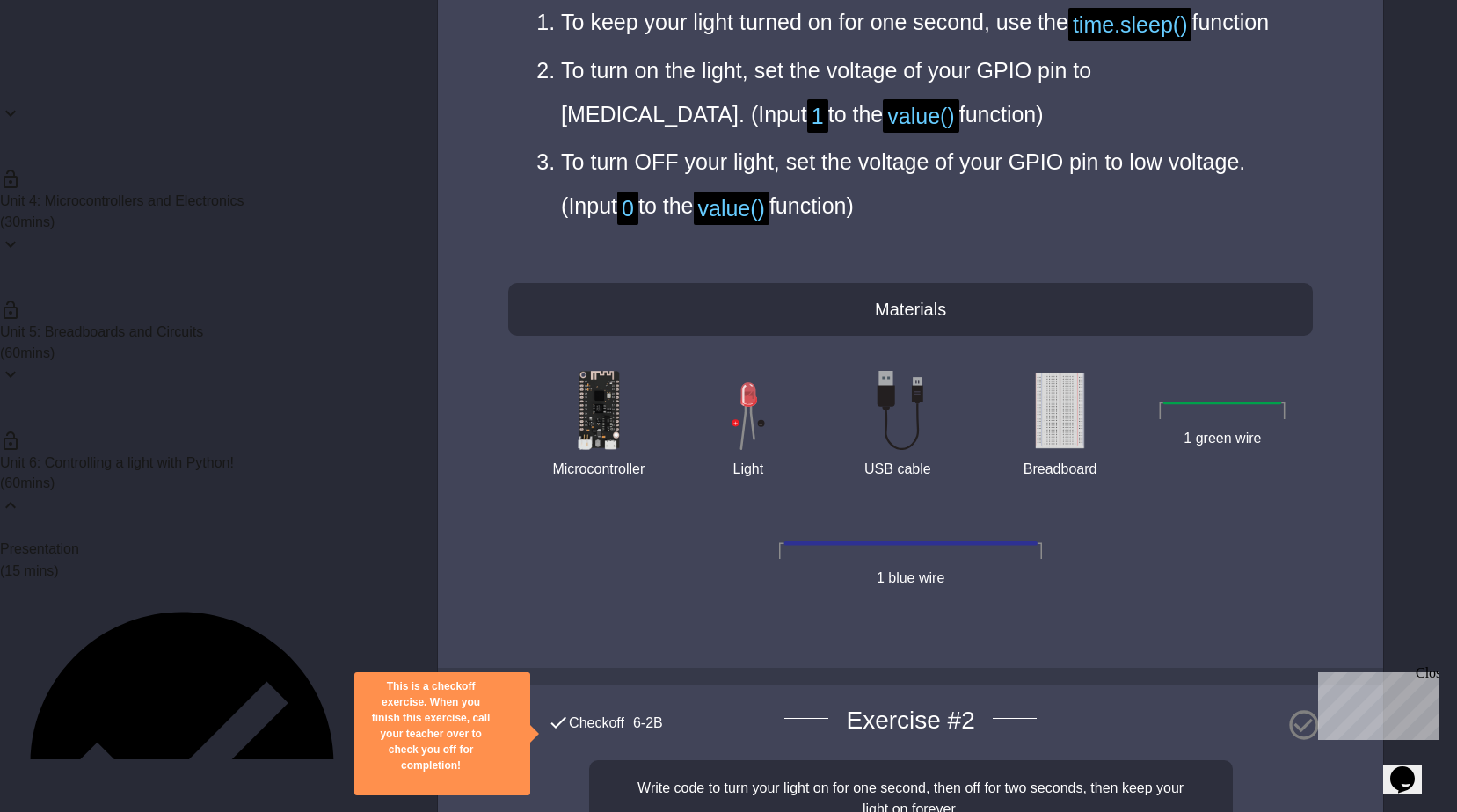
scroll to position [6093, 0]
